Goal: Transaction & Acquisition: Purchase product/service

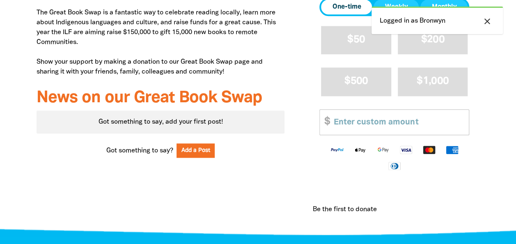
scroll to position [389, 0]
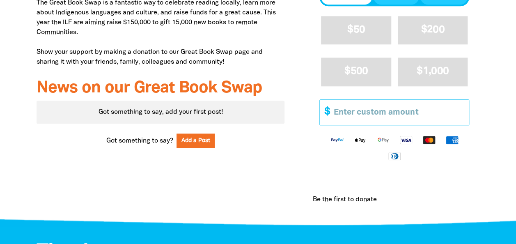
click at [402, 117] on input "Other Amount" at bounding box center [398, 112] width 141 height 25
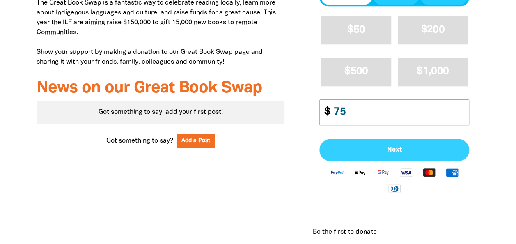
type input "75"
click at [402, 145] on button "Next" at bounding box center [394, 150] width 150 height 22
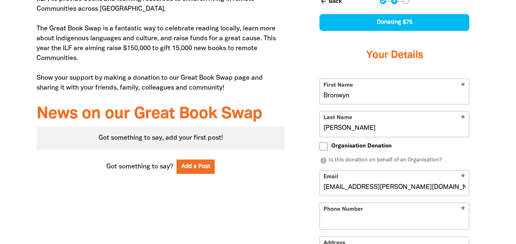
scroll to position [343, 0]
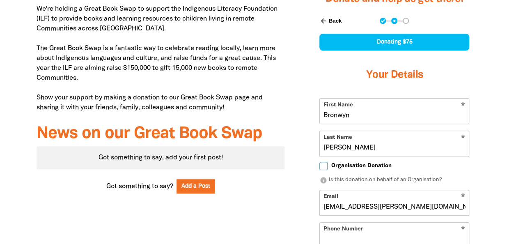
select select "AU"
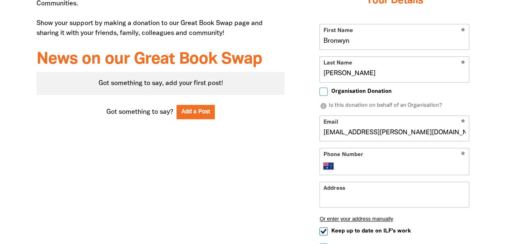
scroll to position [439, 0]
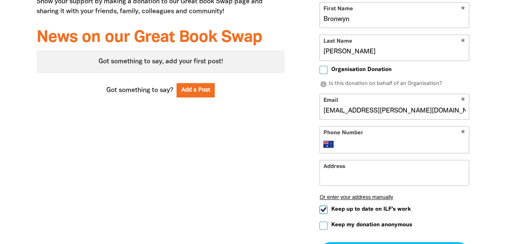
click at [356, 19] on input "Bronwyn" at bounding box center [394, 14] width 149 height 25
click at [298, 79] on div "Edit Page My Dashboard Donate and help us get there! arrow_back Back Step 1 Ste…" at bounding box center [394, 87] width 195 height 464
click at [323, 67] on input "Organisation Donation" at bounding box center [323, 70] width 8 height 8
checkbox input "true"
select select "AU"
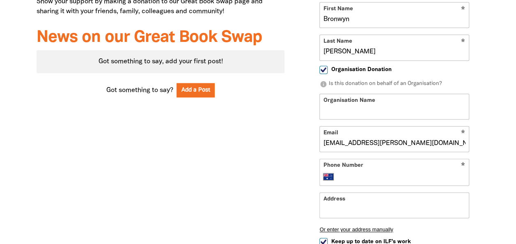
click at [352, 107] on input "Organisation Name" at bounding box center [394, 106] width 149 height 25
type input "CPSU"
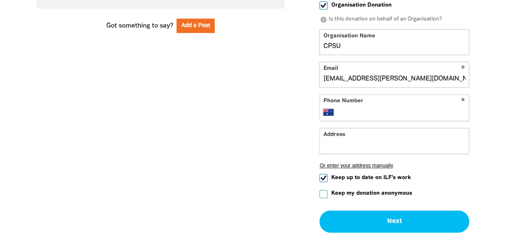
scroll to position [511, 0]
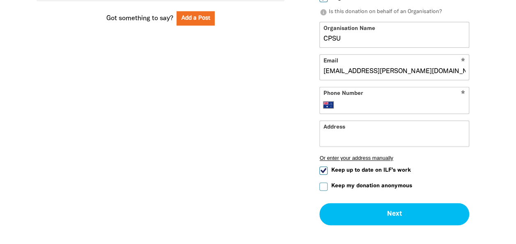
click at [398, 101] on input "Phone Number" at bounding box center [403, 105] width 126 height 10
type input "[PHONE_NUMBER]"
click at [390, 132] on input "Address" at bounding box center [394, 133] width 149 height 25
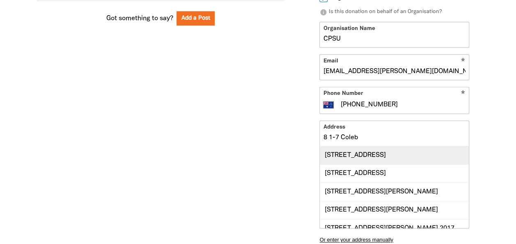
click at [382, 156] on div "[STREET_ADDRESS]" at bounding box center [394, 155] width 149 height 18
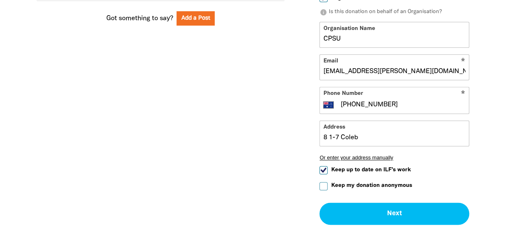
type input "[STREET_ADDRESS]"
click at [328, 184] on label "Keep my donation anonymous" at bounding box center [365, 185] width 92 height 9
click at [328, 184] on input "Keep my donation anonymous" at bounding box center [323, 186] width 8 height 8
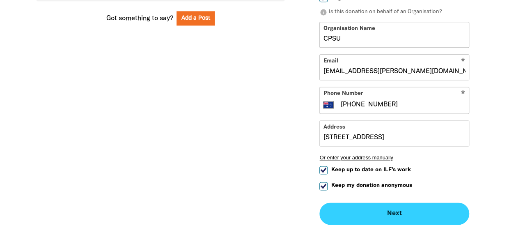
click at [375, 210] on button "Next chevron_right" at bounding box center [394, 213] width 150 height 22
checkbox input "false"
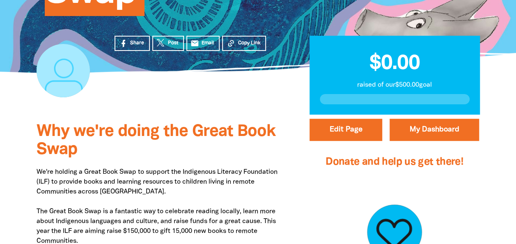
scroll to position [175, 0]
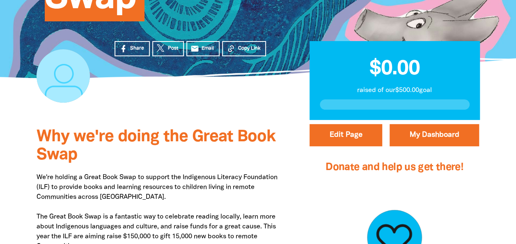
drag, startPoint x: 516, startPoint y: 56, endPoint x: 521, endPoint y: 87, distance: 32.1
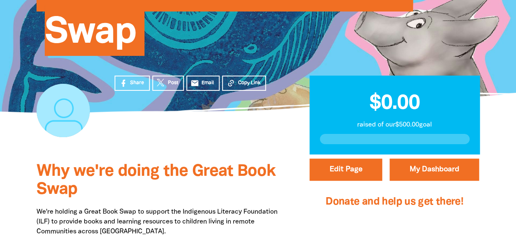
scroll to position [137, 0]
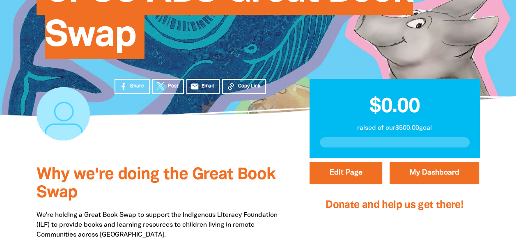
click at [351, 145] on div at bounding box center [395, 142] width 150 height 10
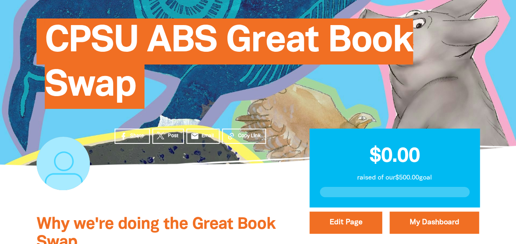
scroll to position [0, 0]
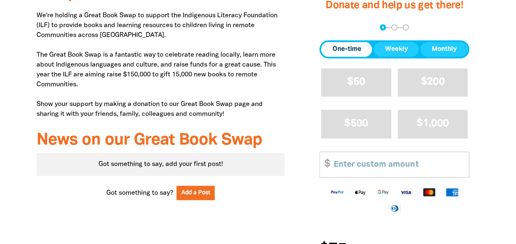
scroll to position [353, 0]
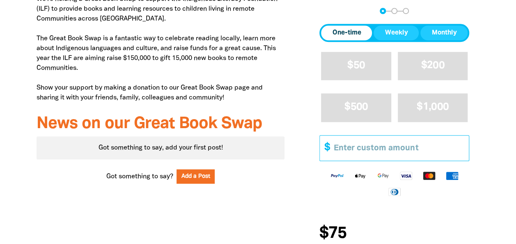
click at [378, 149] on input "Other Amount" at bounding box center [398, 147] width 141 height 25
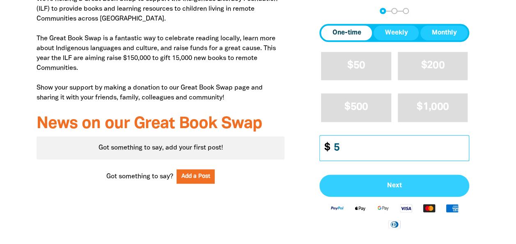
type input "5"
click at [386, 184] on span "Next" at bounding box center [394, 185] width 132 height 7
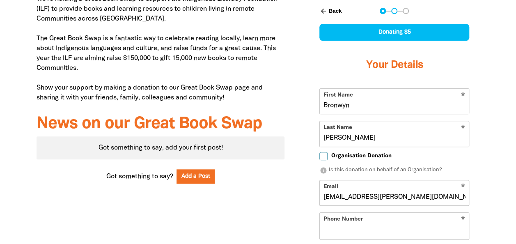
scroll to position [343, 0]
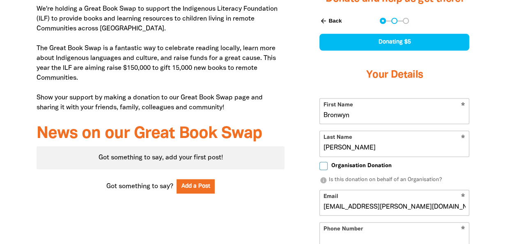
select select "AU"
click at [411, 114] on input "Bronwyn" at bounding box center [394, 111] width 149 height 25
type input "B"
click at [362, 147] on input "[PERSON_NAME]" at bounding box center [394, 143] width 149 height 25
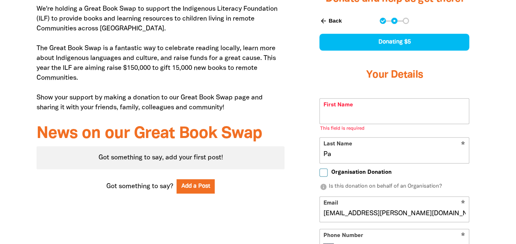
type input "P"
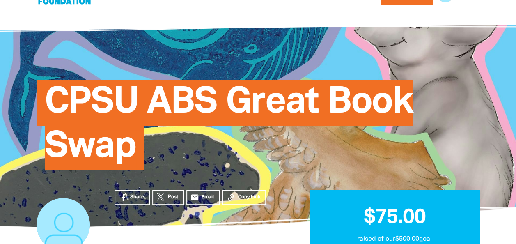
scroll to position [1, 0]
